Goal: Navigation & Orientation: Find specific page/section

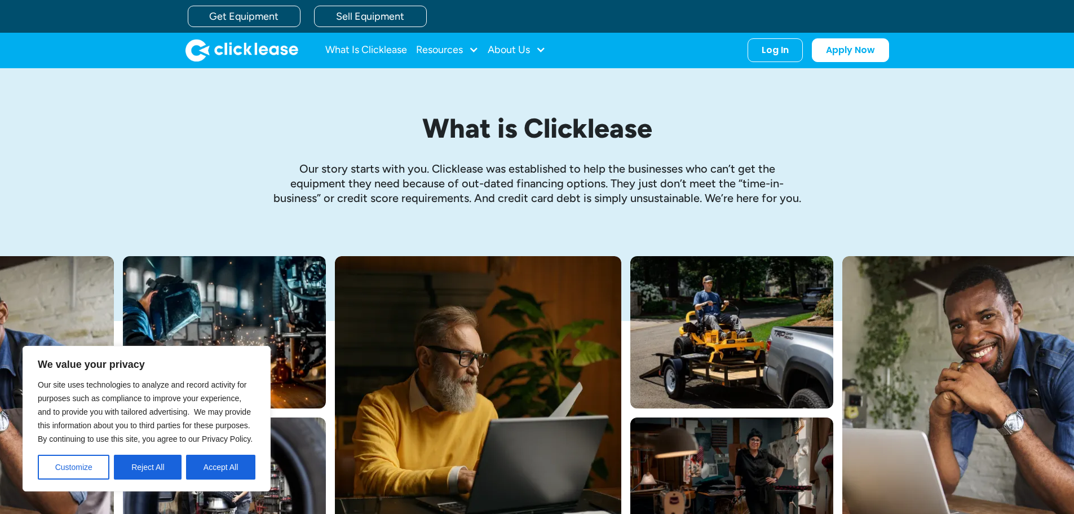
click at [160, 471] on button "Reject All" at bounding box center [148, 466] width 68 height 25
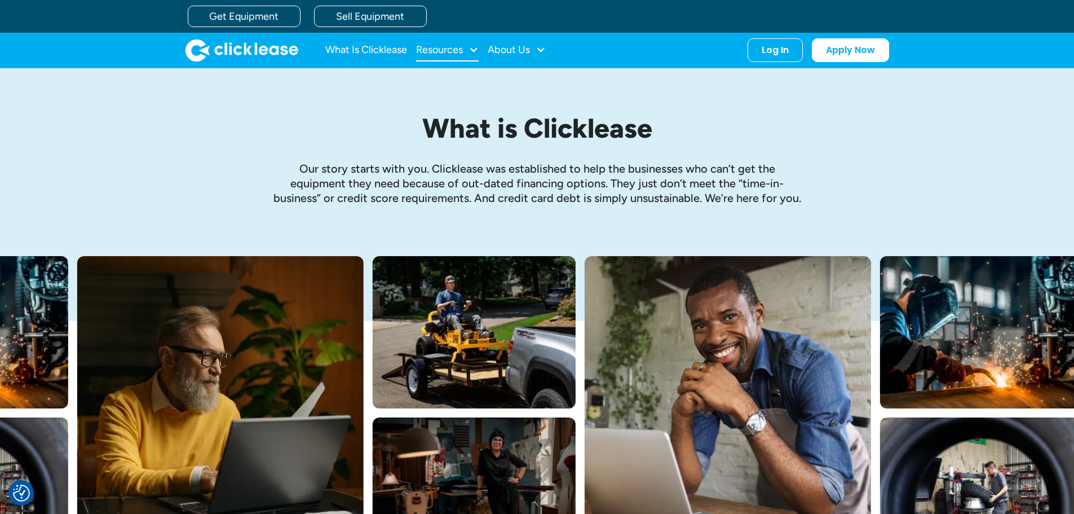
click at [466, 51] on div "Resources" at bounding box center [447, 50] width 63 height 23
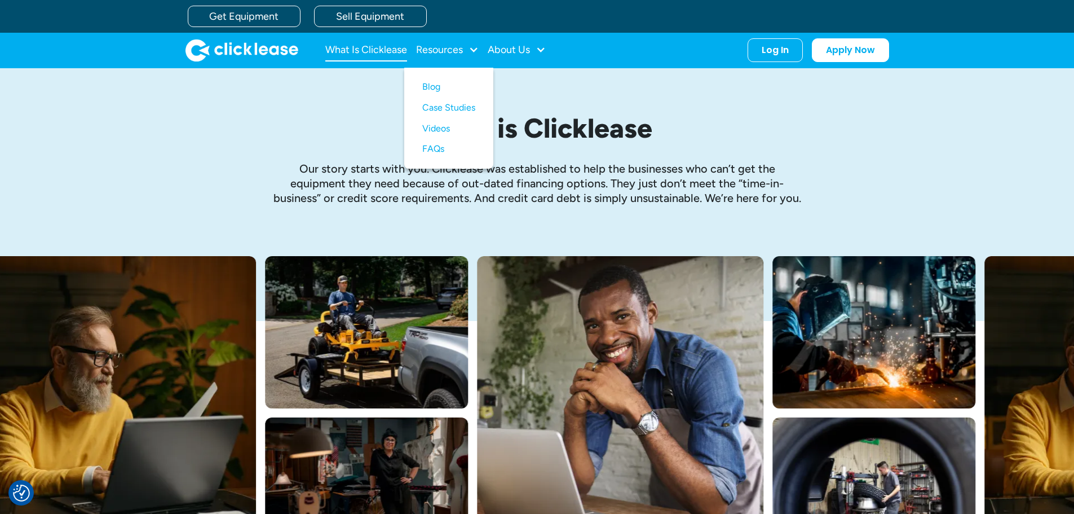
click at [378, 47] on link "What Is Clicklease" at bounding box center [366, 50] width 82 height 23
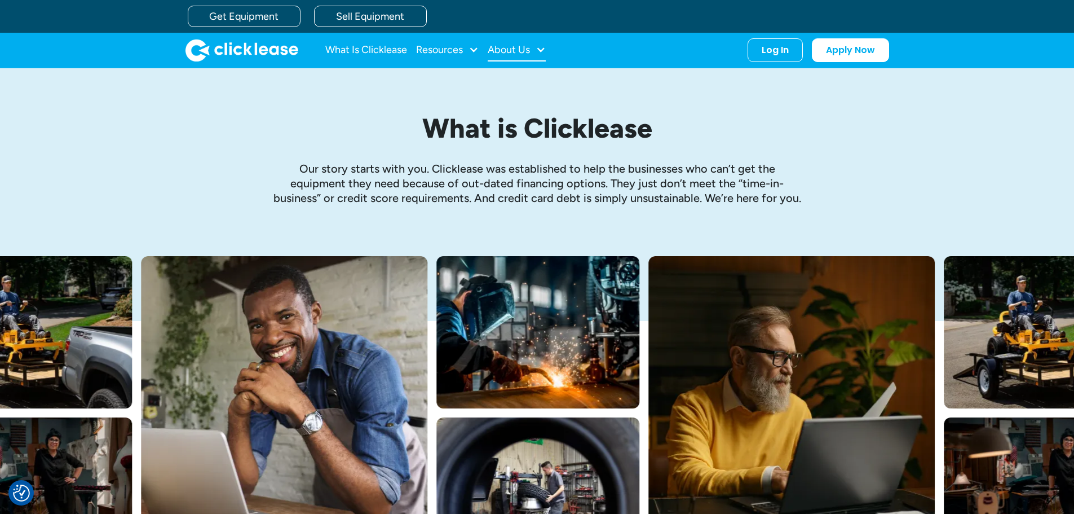
click at [540, 50] on div at bounding box center [541, 50] width 10 height 10
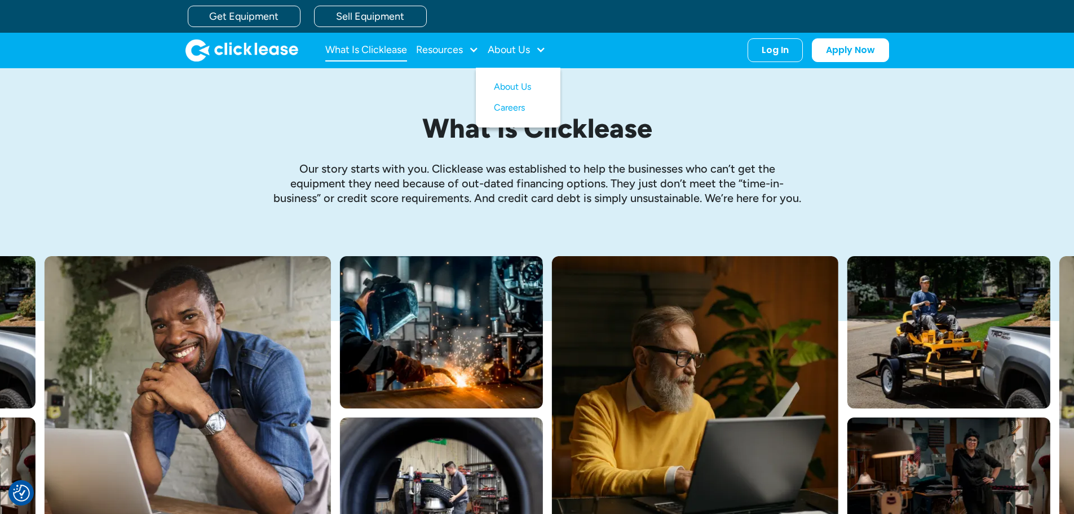
click at [379, 52] on link "What Is Clicklease" at bounding box center [366, 50] width 82 height 23
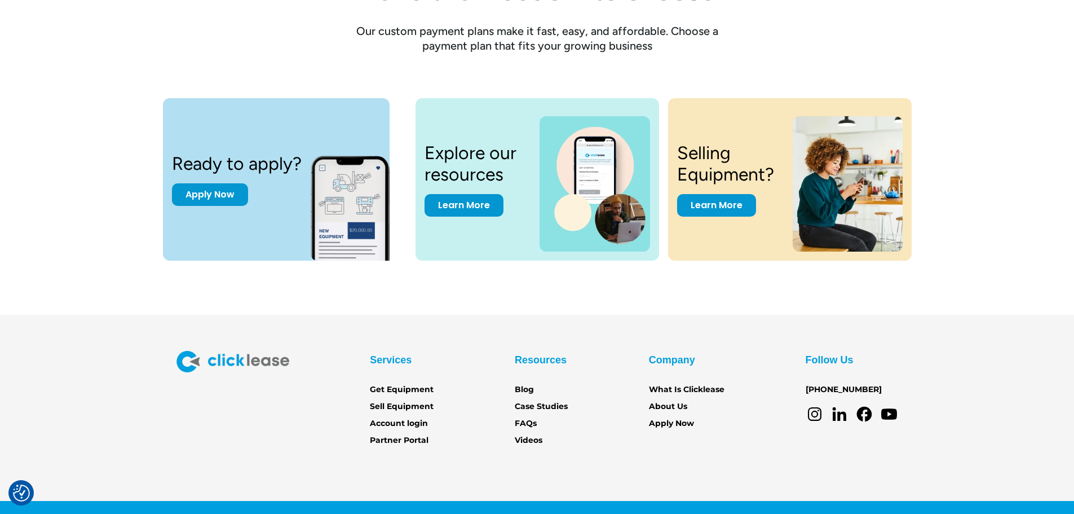
scroll to position [1525, 0]
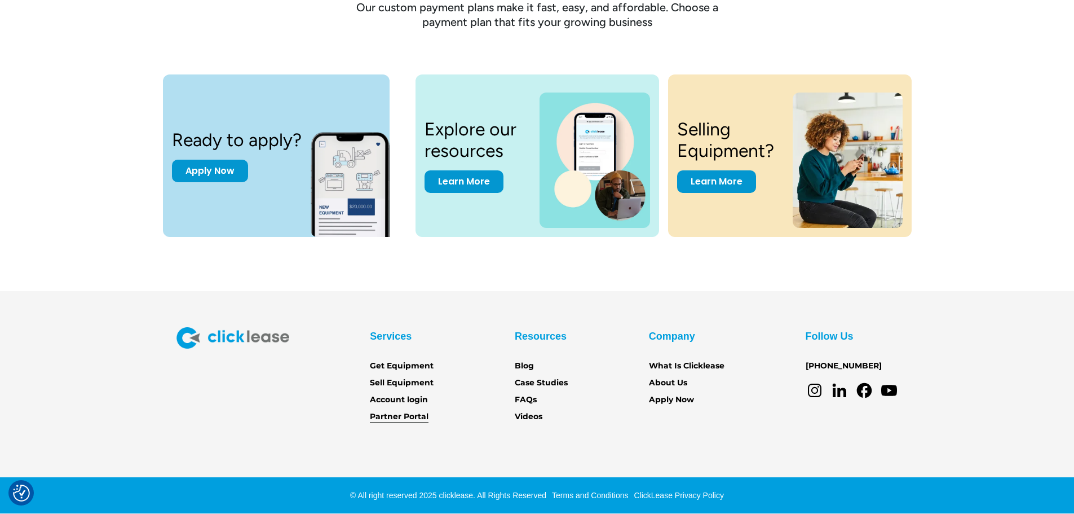
click at [413, 418] on link "Partner Portal" at bounding box center [399, 416] width 59 height 12
